Goal: Task Accomplishment & Management: Use online tool/utility

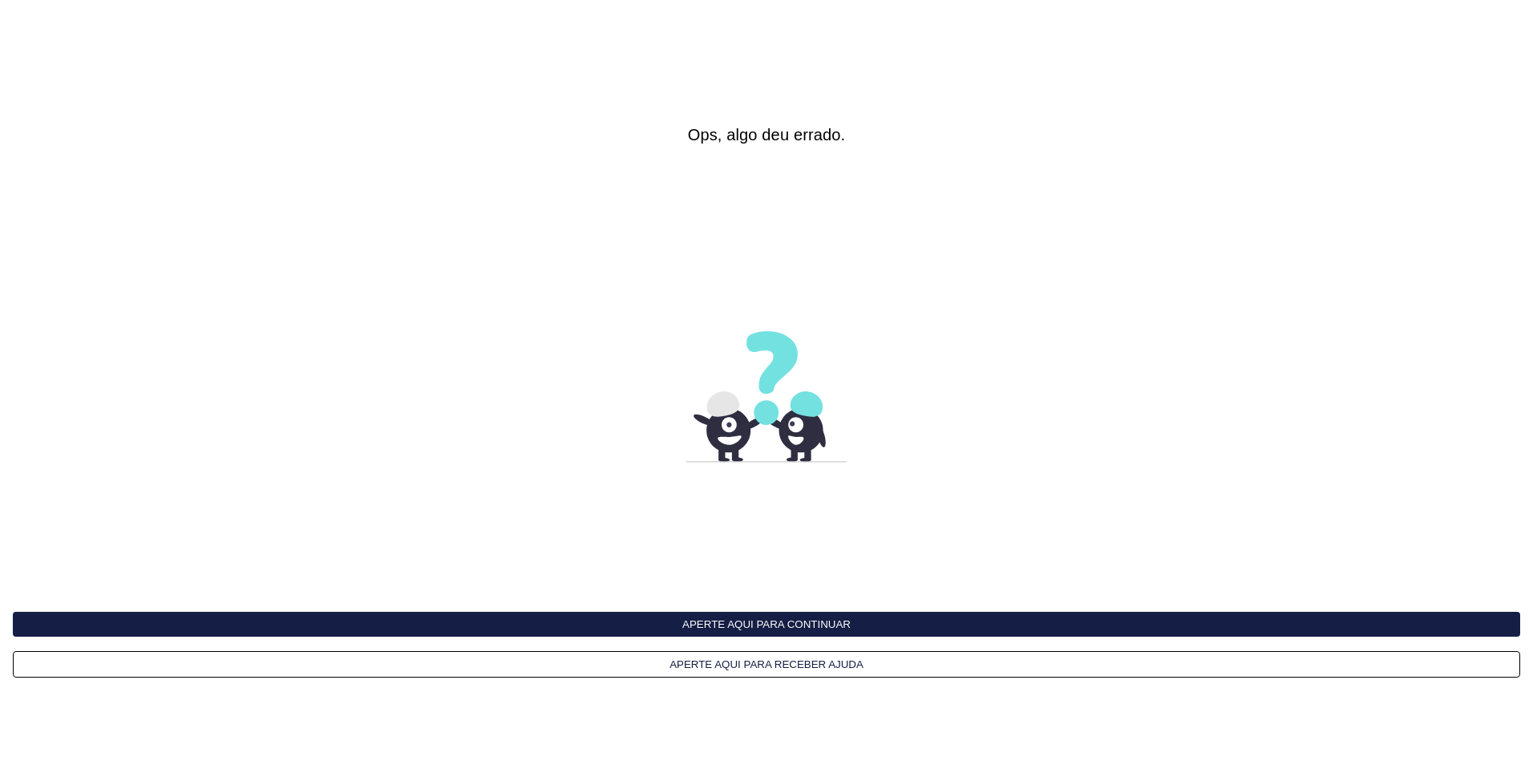
click at [748, 627] on button "Aperte aqui para continuar" at bounding box center [766, 624] width 1507 height 25
click at [746, 627] on button "Aperte aqui para continuar" at bounding box center [766, 624] width 1507 height 25
click at [725, 626] on button "Aperte aqui para continuar" at bounding box center [766, 624] width 1507 height 25
